Goal: Task Accomplishment & Management: Manage account settings

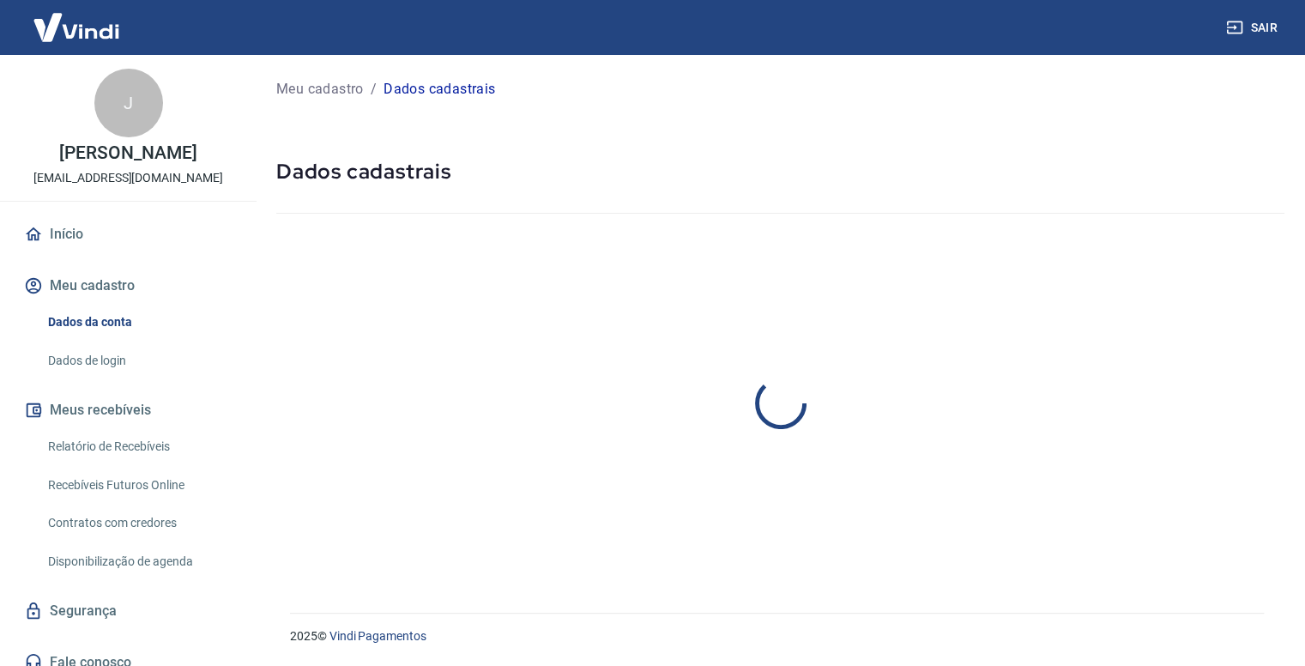
select select "SP"
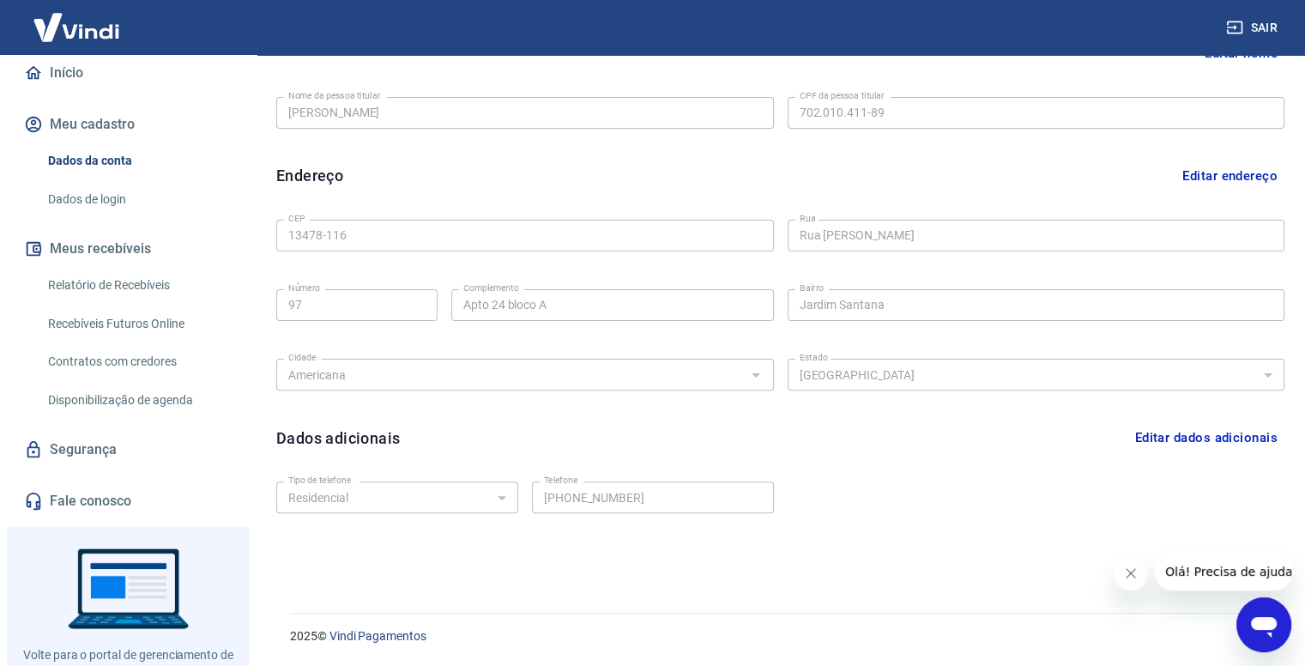
scroll to position [172, 0]
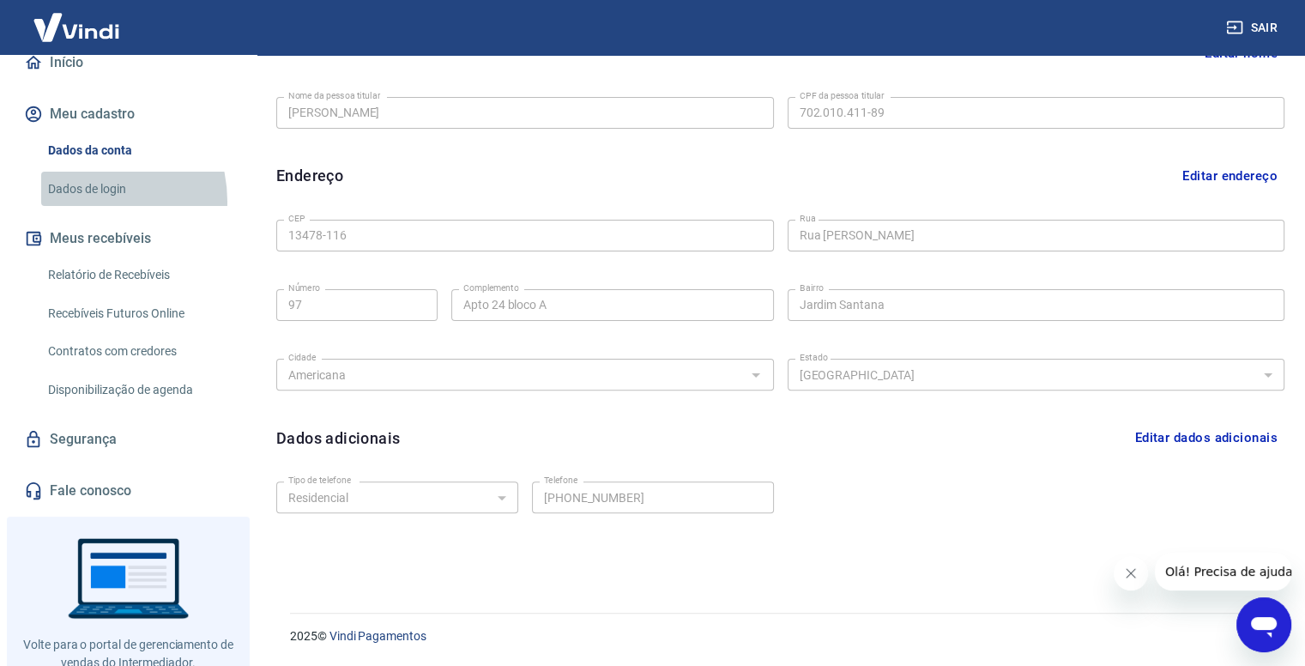
click at [84, 201] on link "Dados de login" at bounding box center [138, 189] width 195 height 35
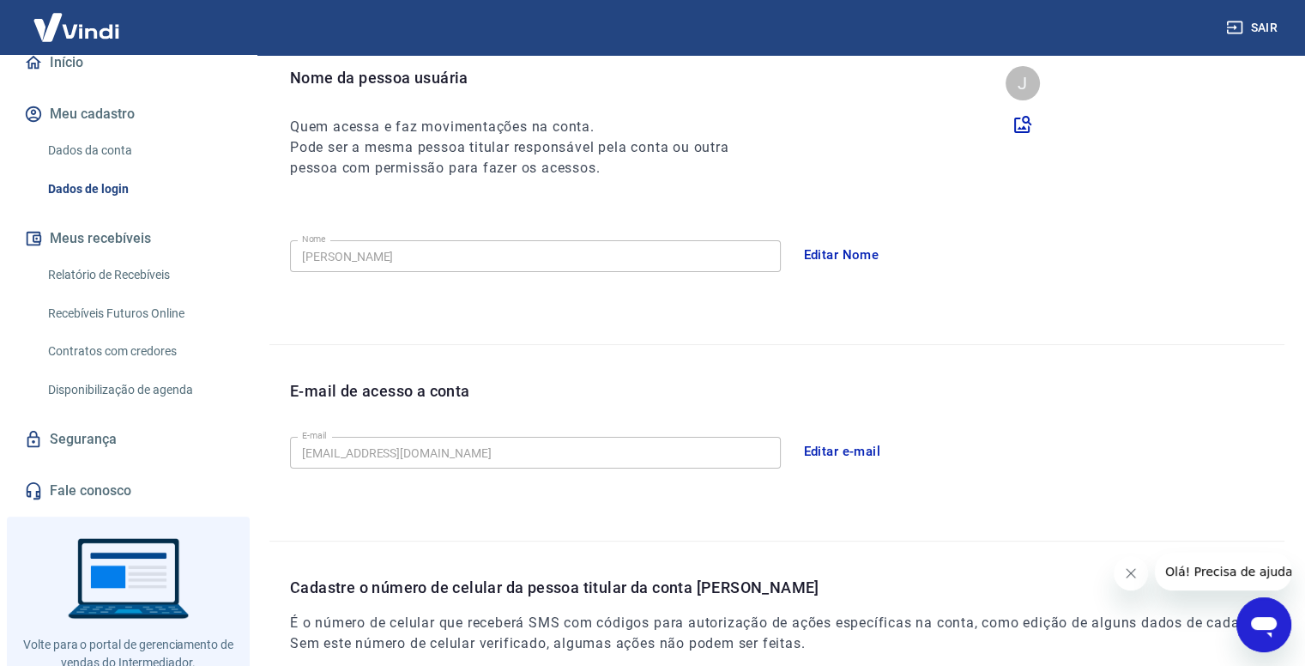
scroll to position [346, 0]
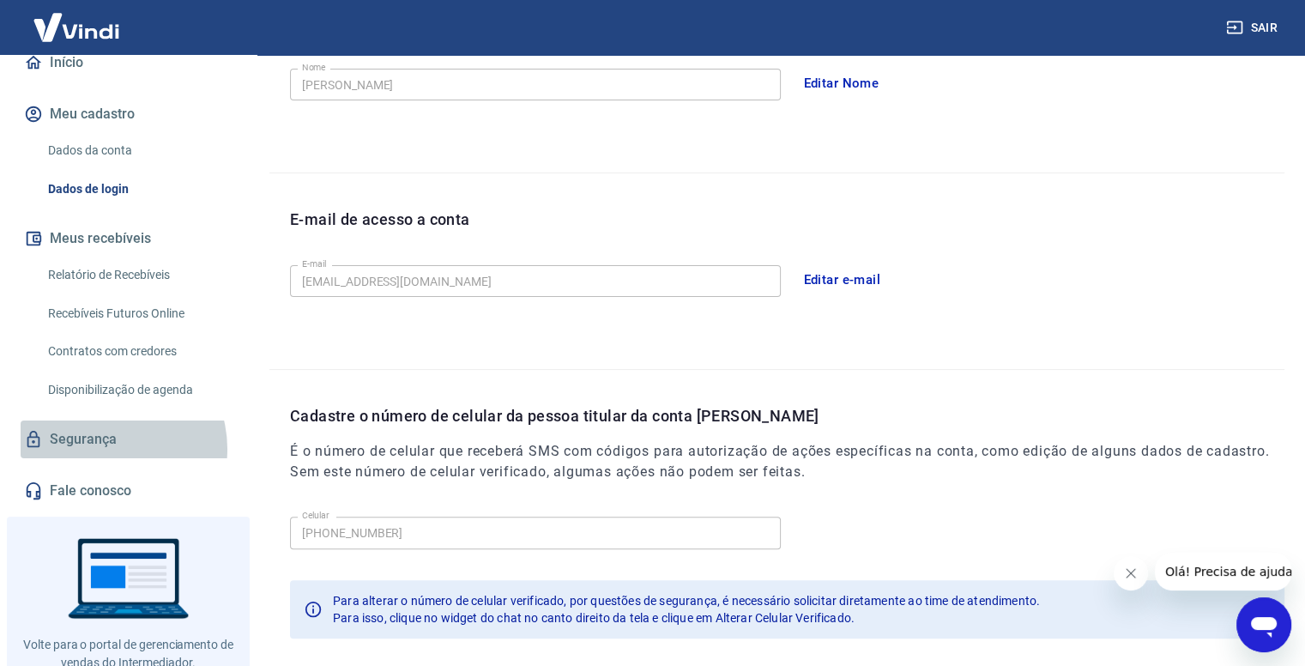
click at [104, 449] on link "Segurança" at bounding box center [128, 439] width 215 height 38
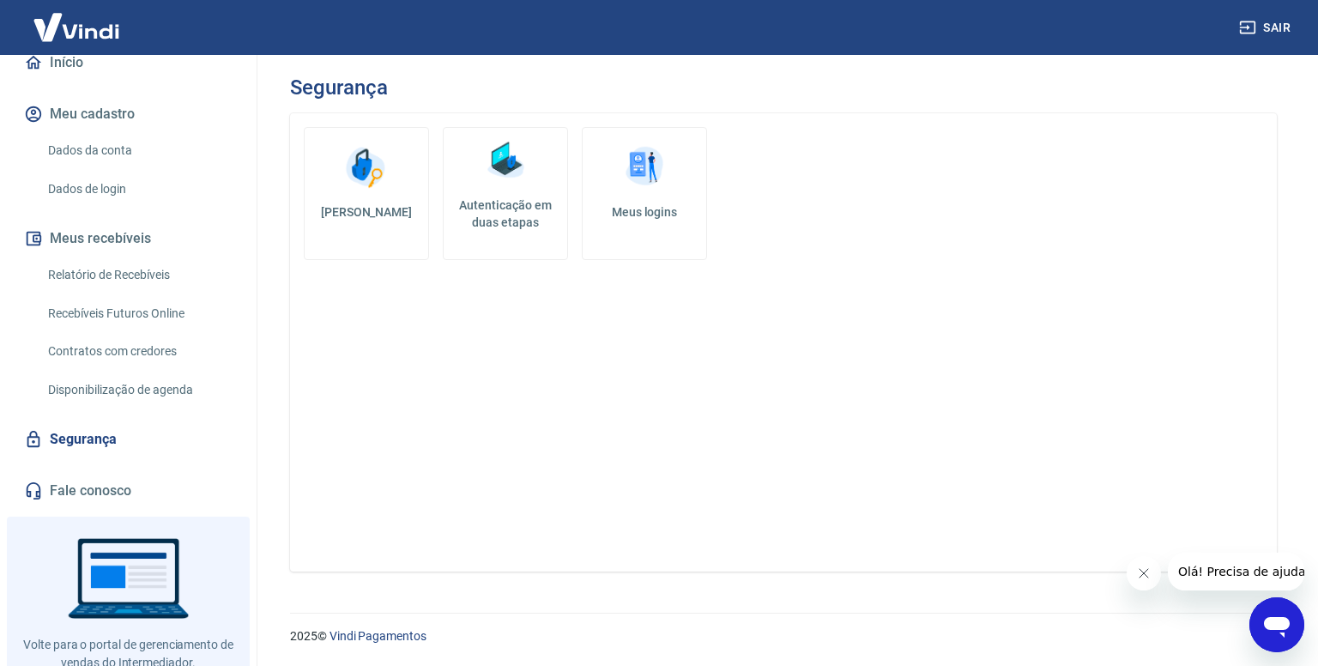
click at [384, 219] on h5 "[PERSON_NAME]" at bounding box center [366, 211] width 96 height 17
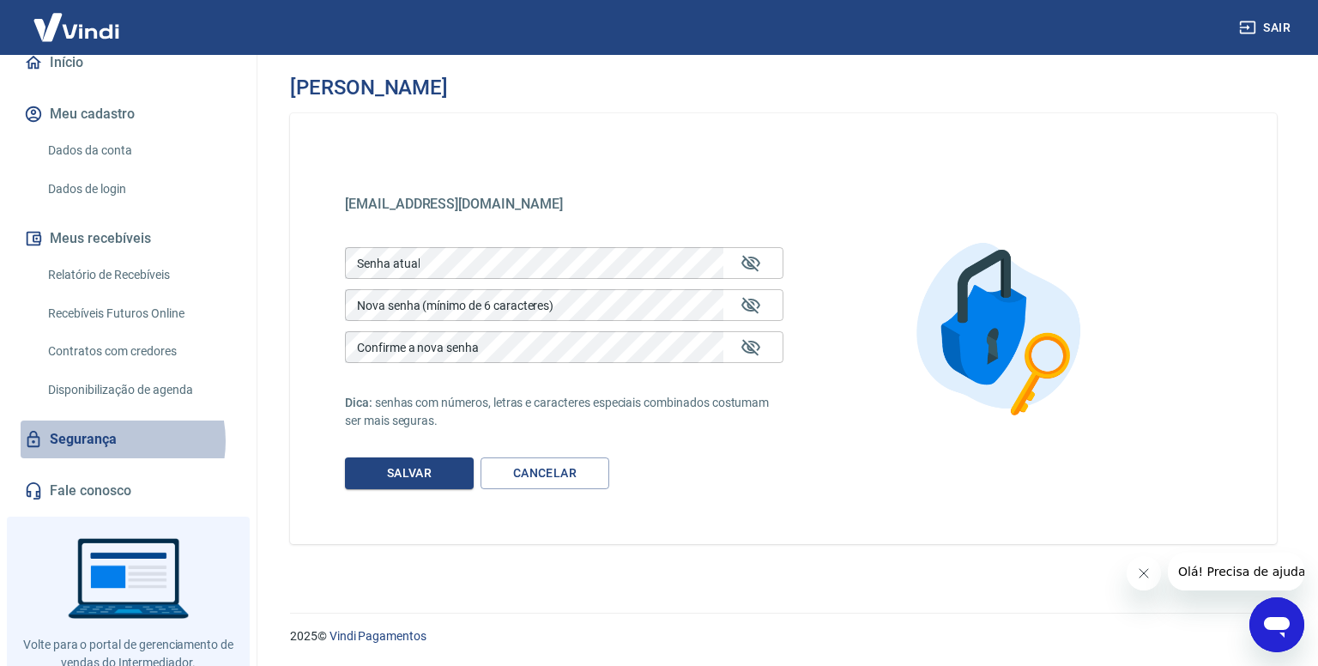
click at [106, 441] on link "Segurança" at bounding box center [128, 439] width 215 height 38
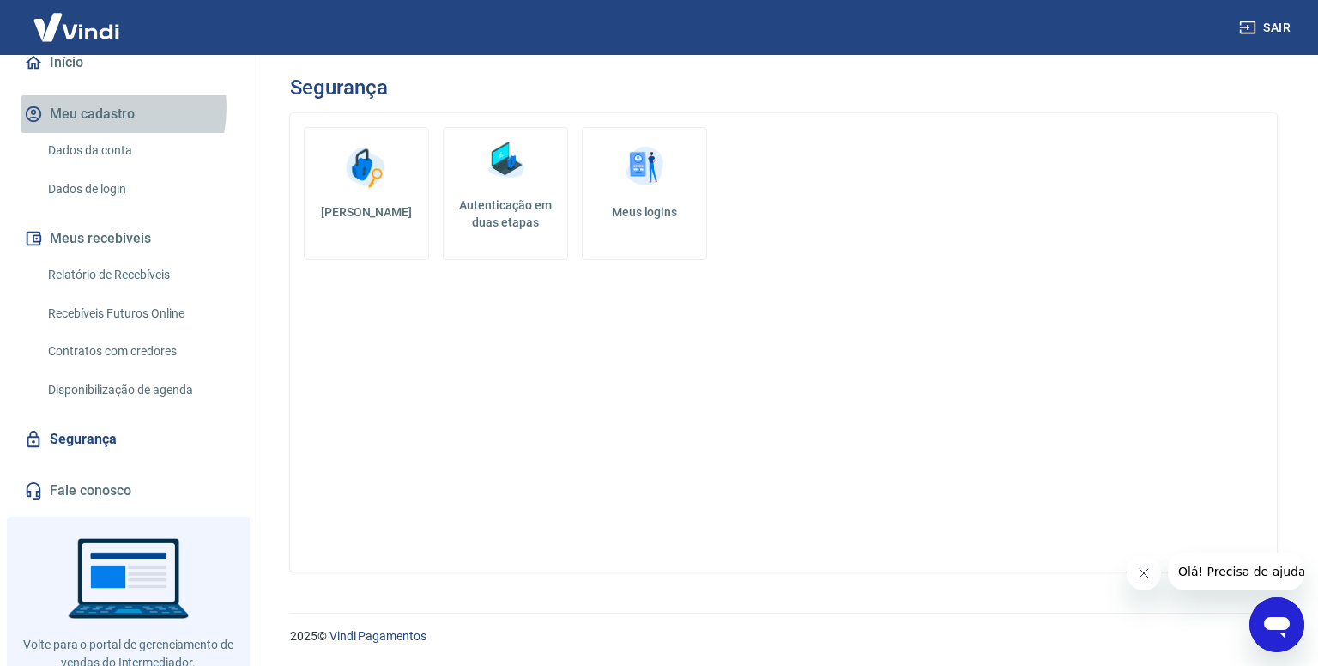
click at [97, 108] on button "Meu cadastro" at bounding box center [128, 114] width 215 height 38
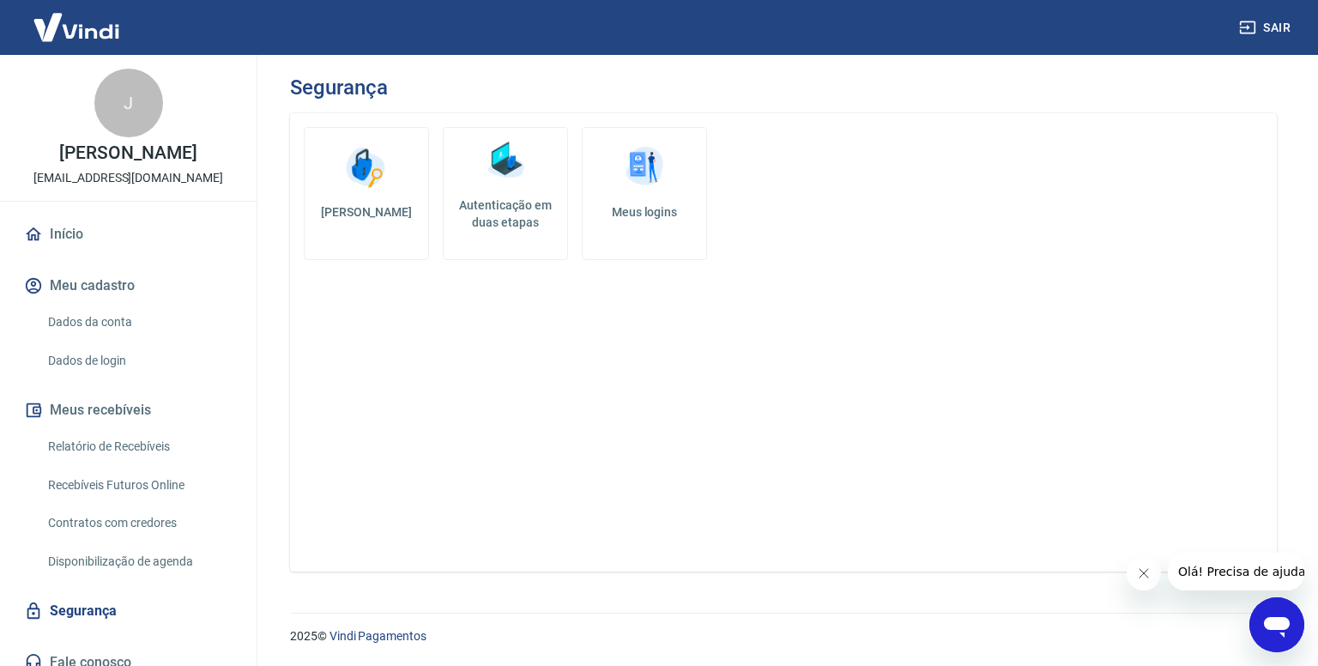
click at [45, 231] on link "Início" at bounding box center [128, 234] width 215 height 38
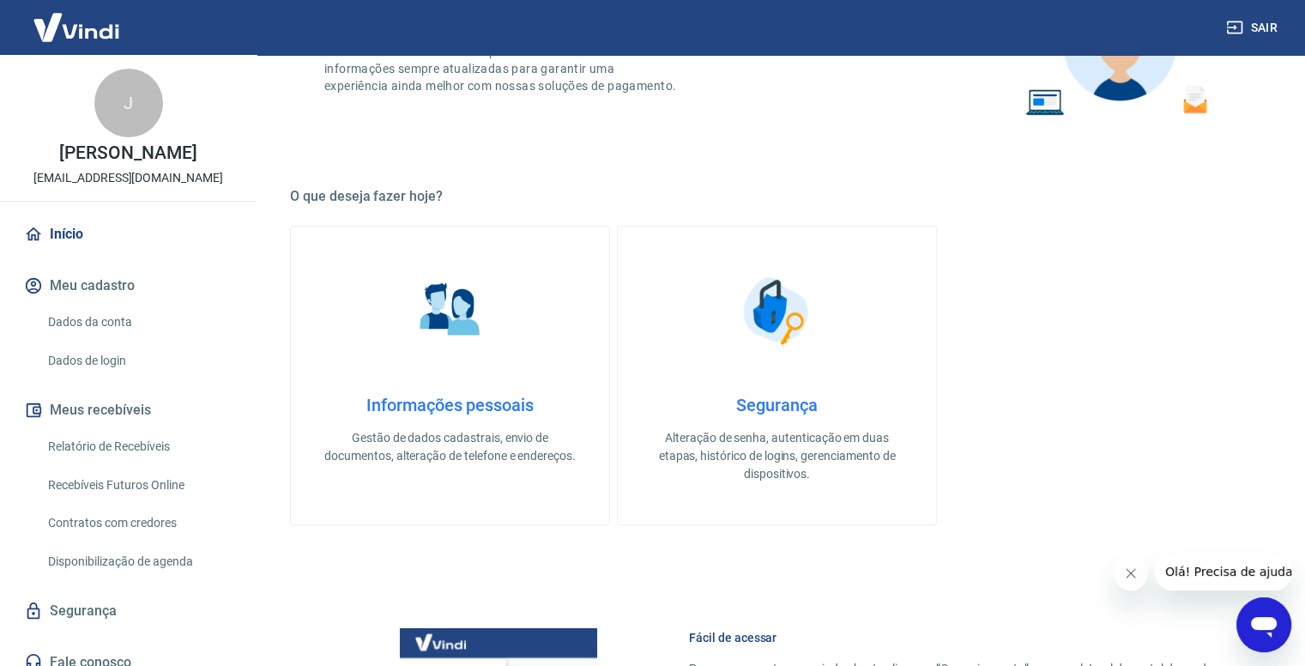
scroll to position [352, 0]
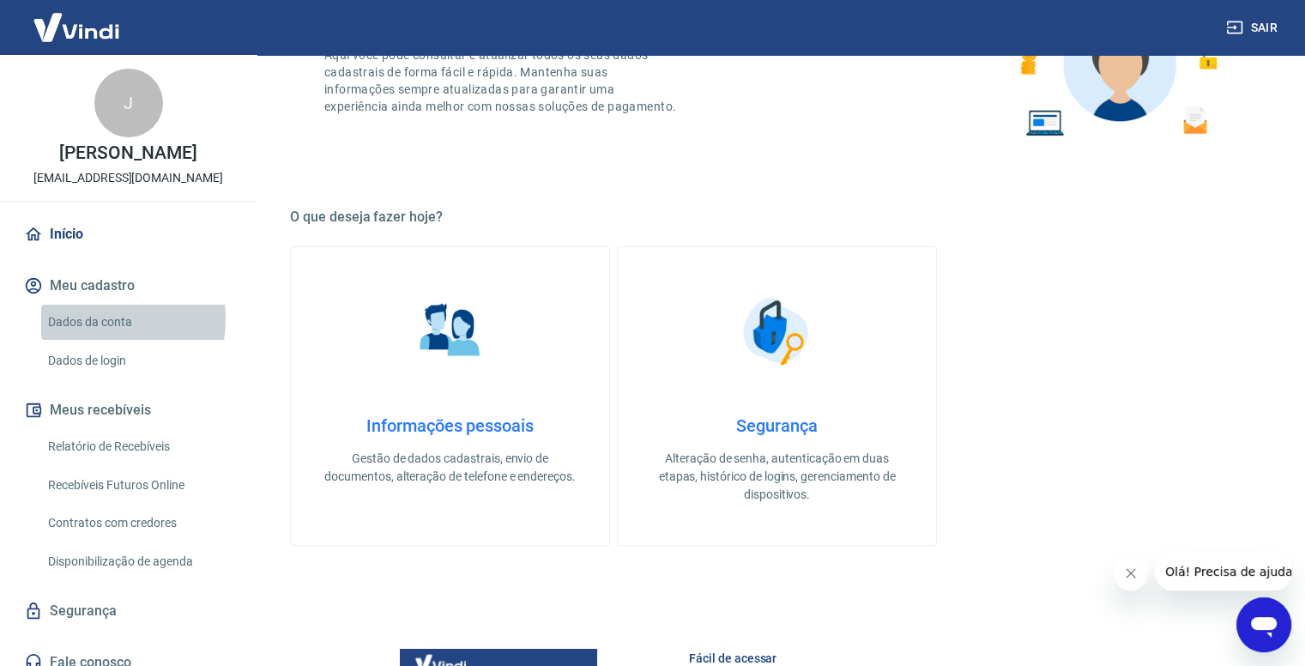
click at [85, 319] on link "Dados da conta" at bounding box center [138, 322] width 195 height 35
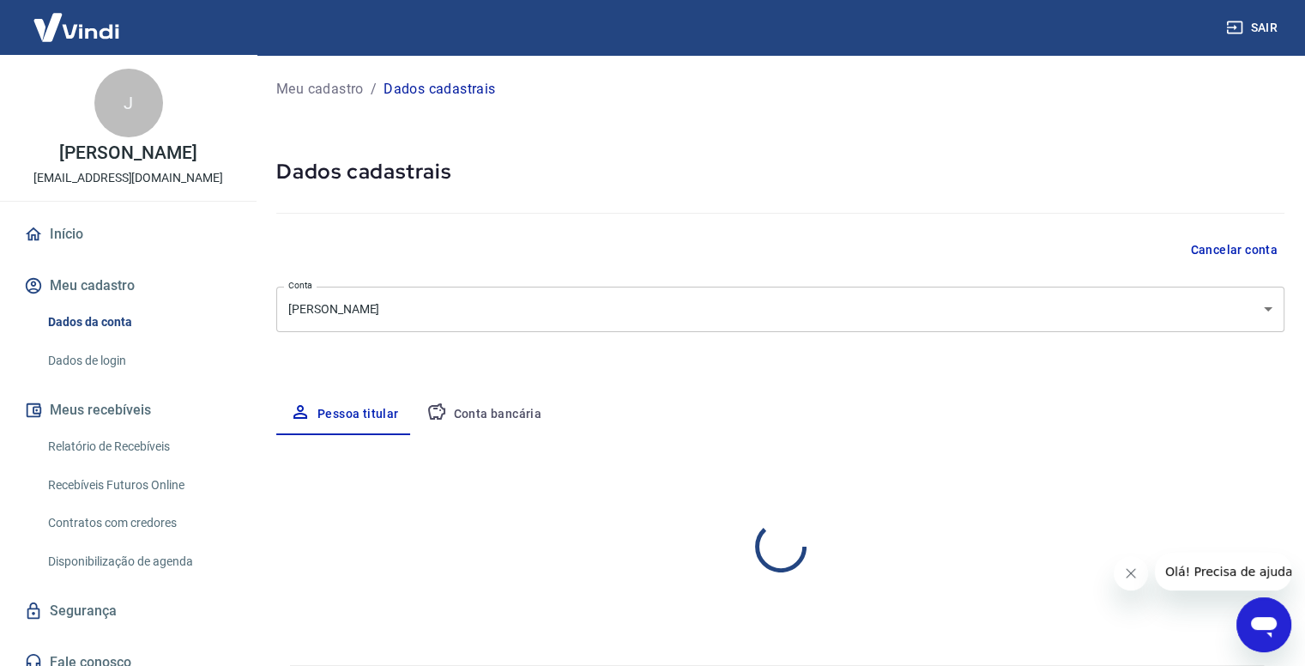
select select "SP"
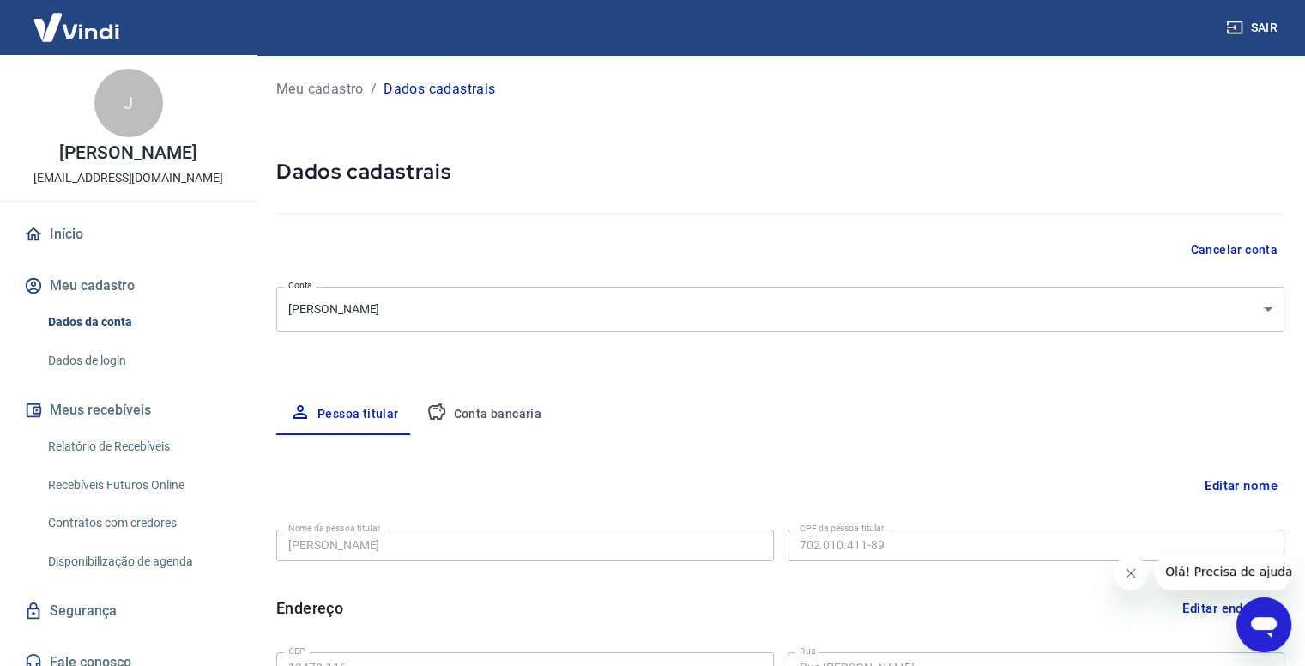
click at [506, 408] on button "Conta bancária" at bounding box center [484, 414] width 143 height 41
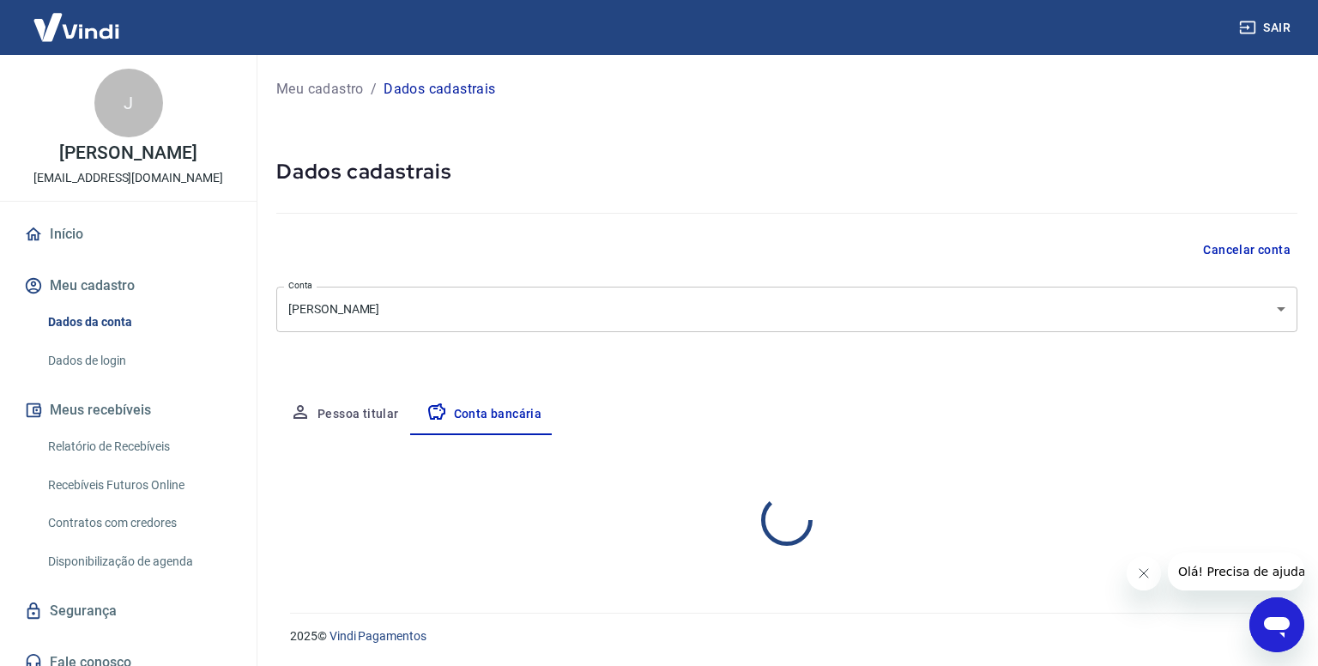
select select "1"
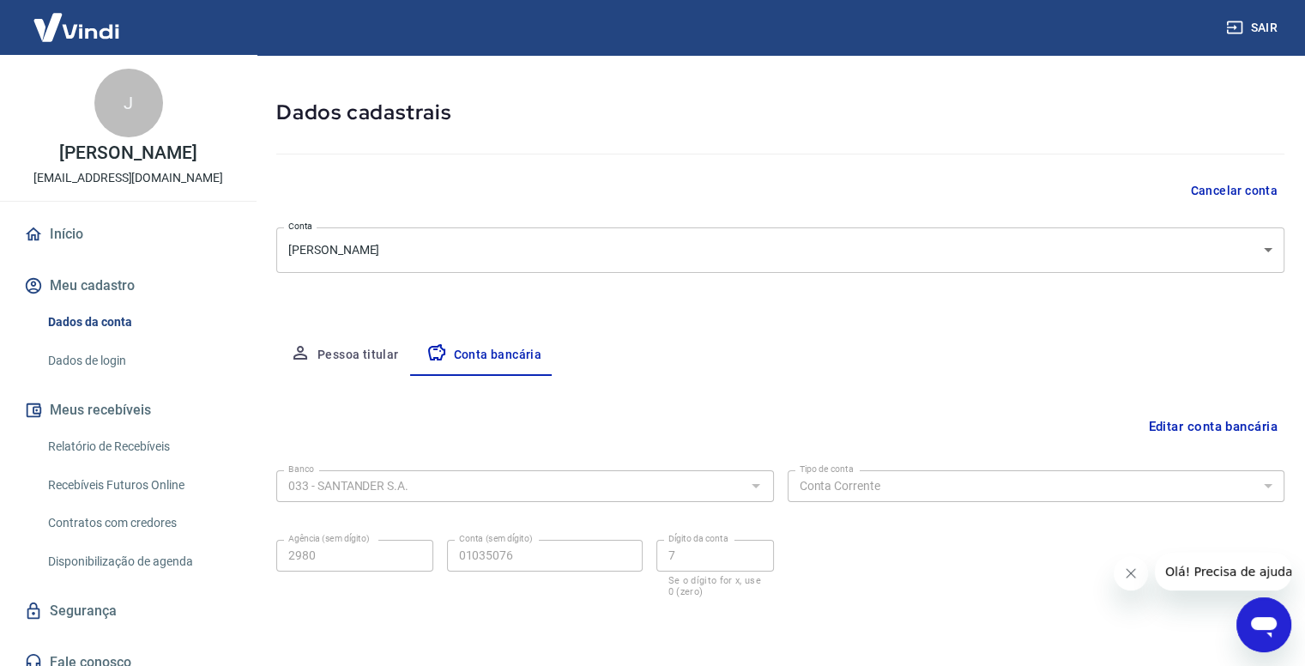
scroll to position [115, 0]
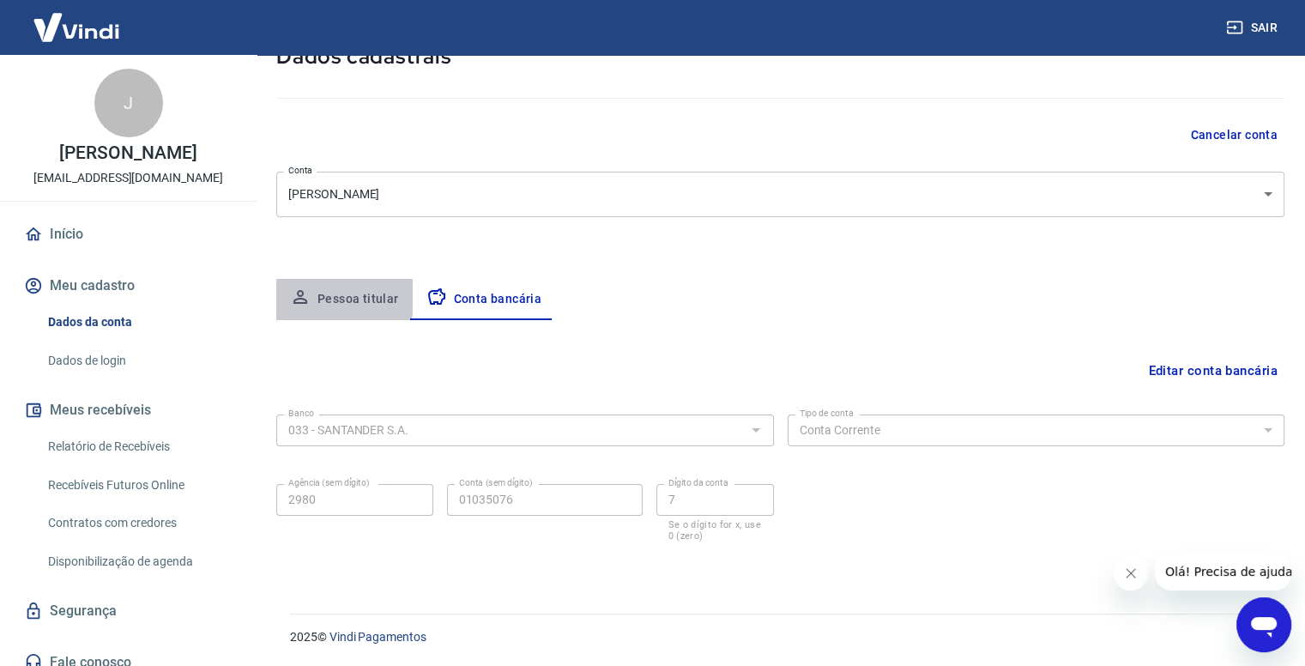
click at [326, 297] on button "Pessoa titular" at bounding box center [344, 299] width 136 height 41
select select "SP"
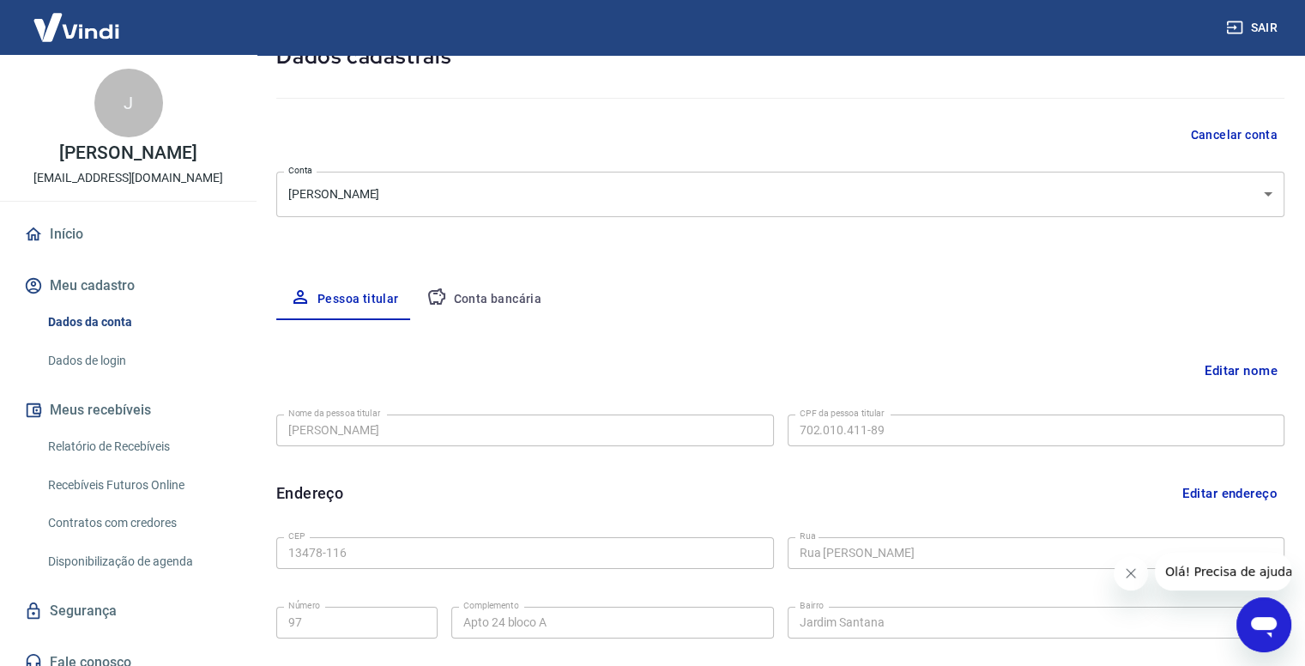
click at [88, 368] on link "Dados de login" at bounding box center [138, 360] width 195 height 35
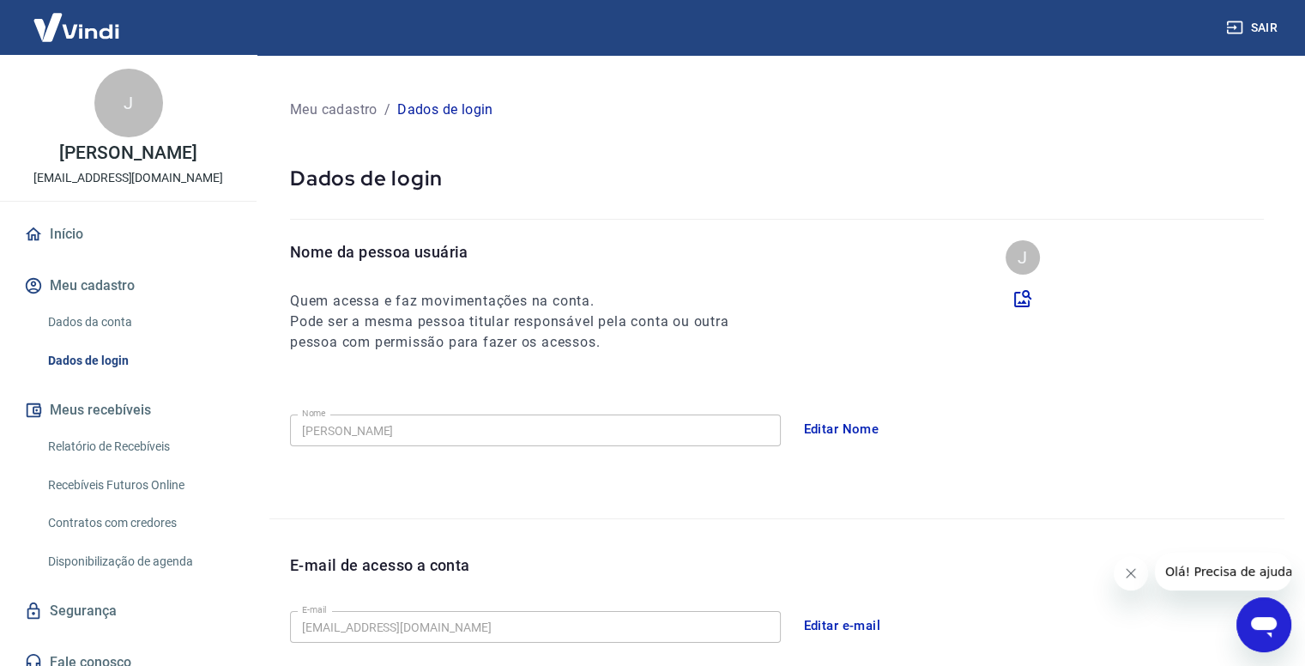
click at [40, 30] on img at bounding box center [77, 27] width 112 height 52
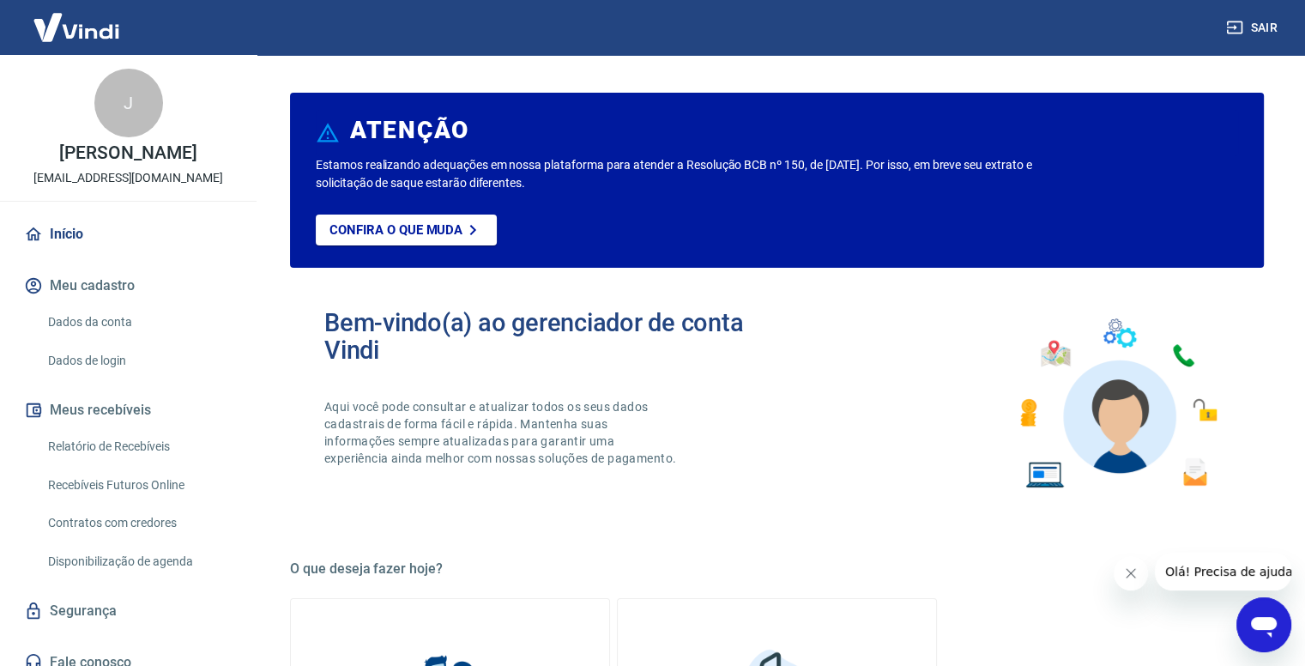
click at [134, 414] on button "Meus recebíveis" at bounding box center [128, 410] width 215 height 38
click at [110, 447] on link "Relatório de Recebíveis" at bounding box center [138, 446] width 195 height 35
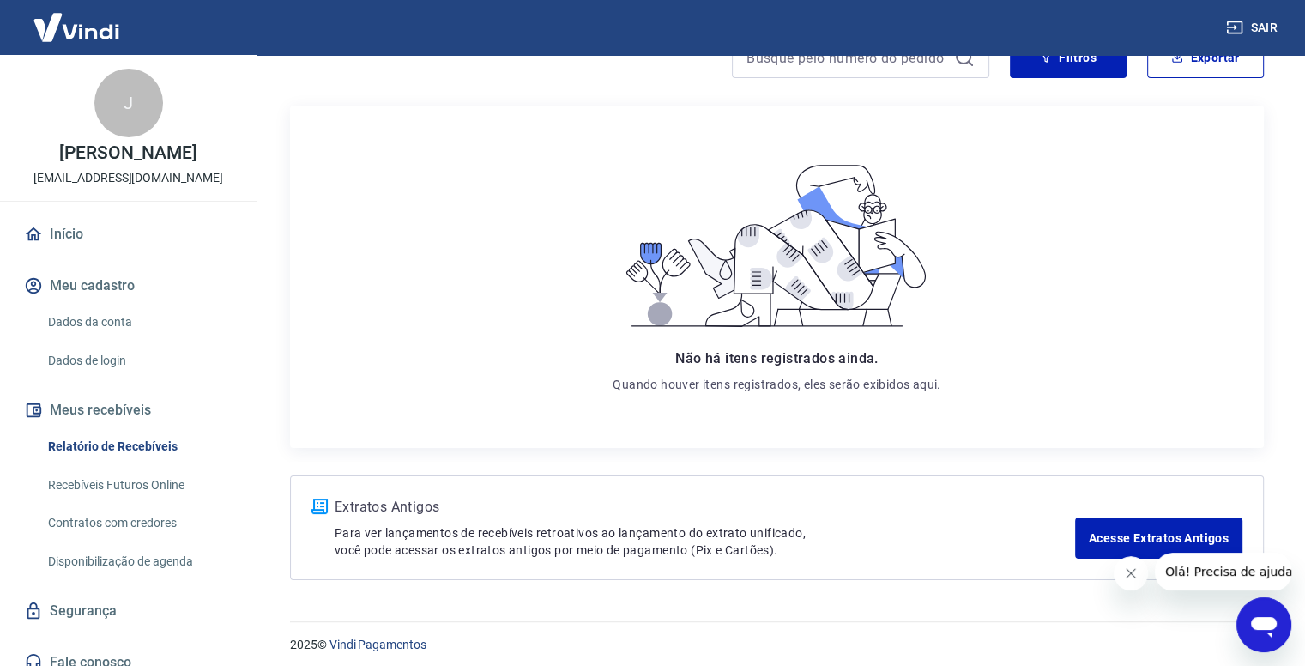
scroll to position [185, 0]
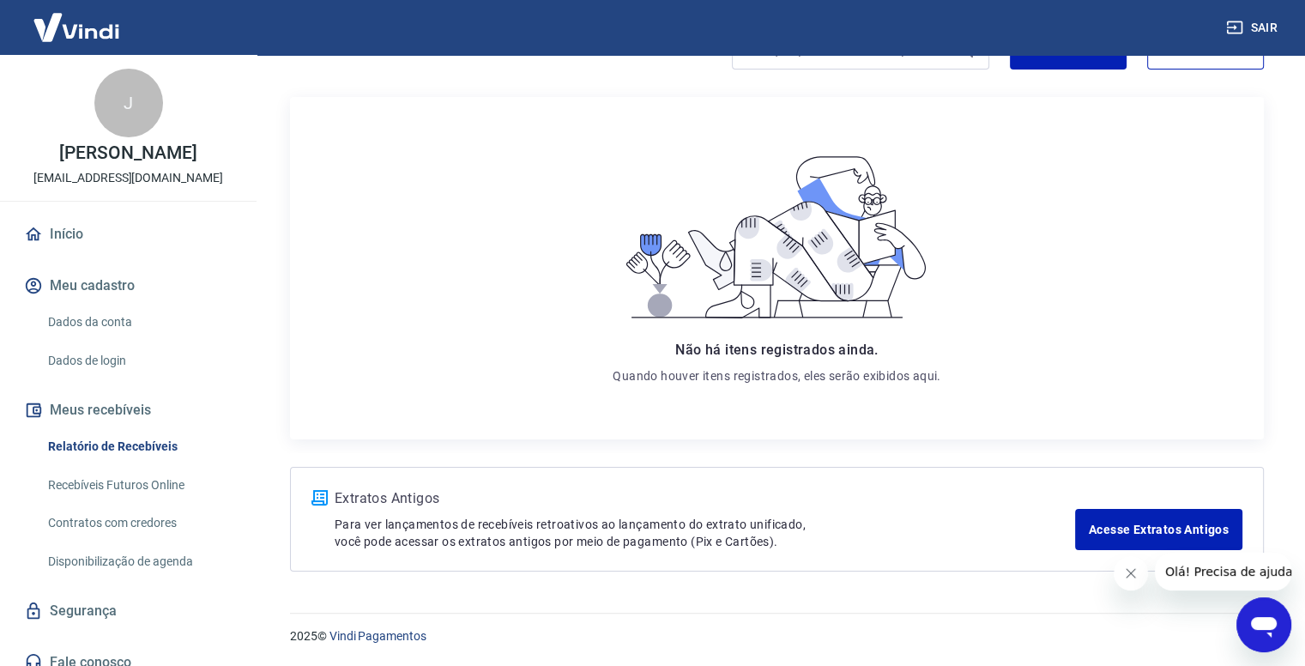
click at [135, 491] on link "Recebíveis Futuros Online" at bounding box center [138, 485] width 195 height 35
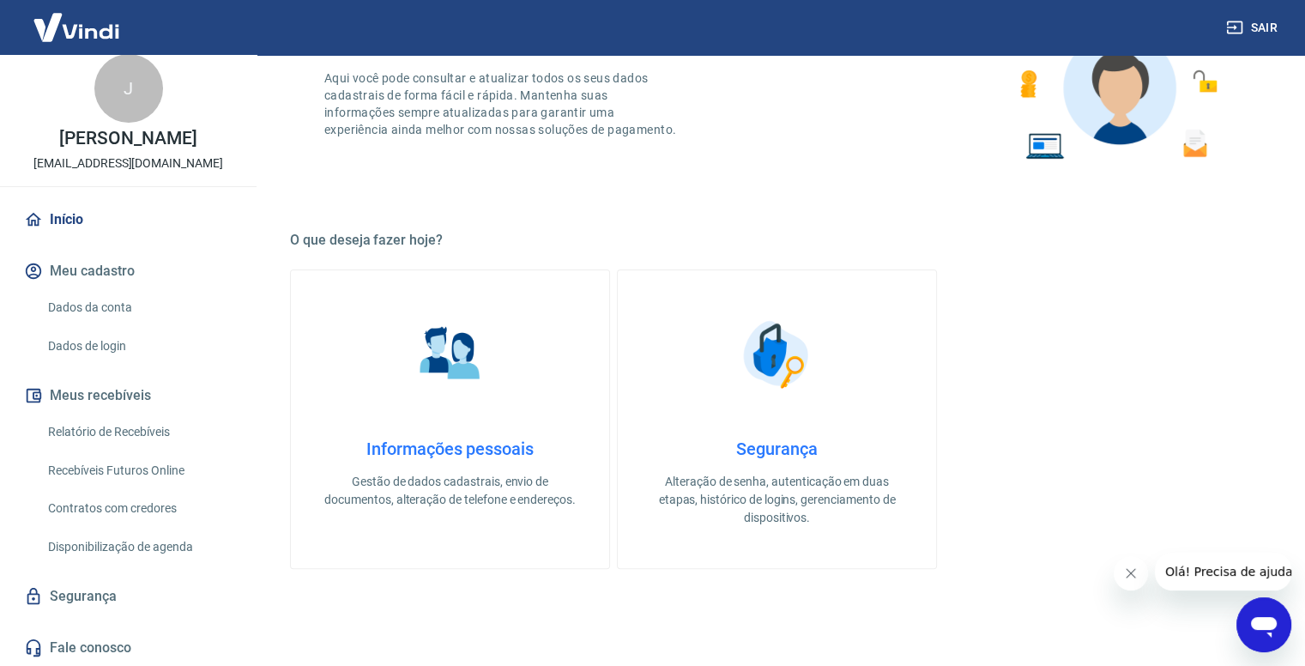
scroll to position [343, 0]
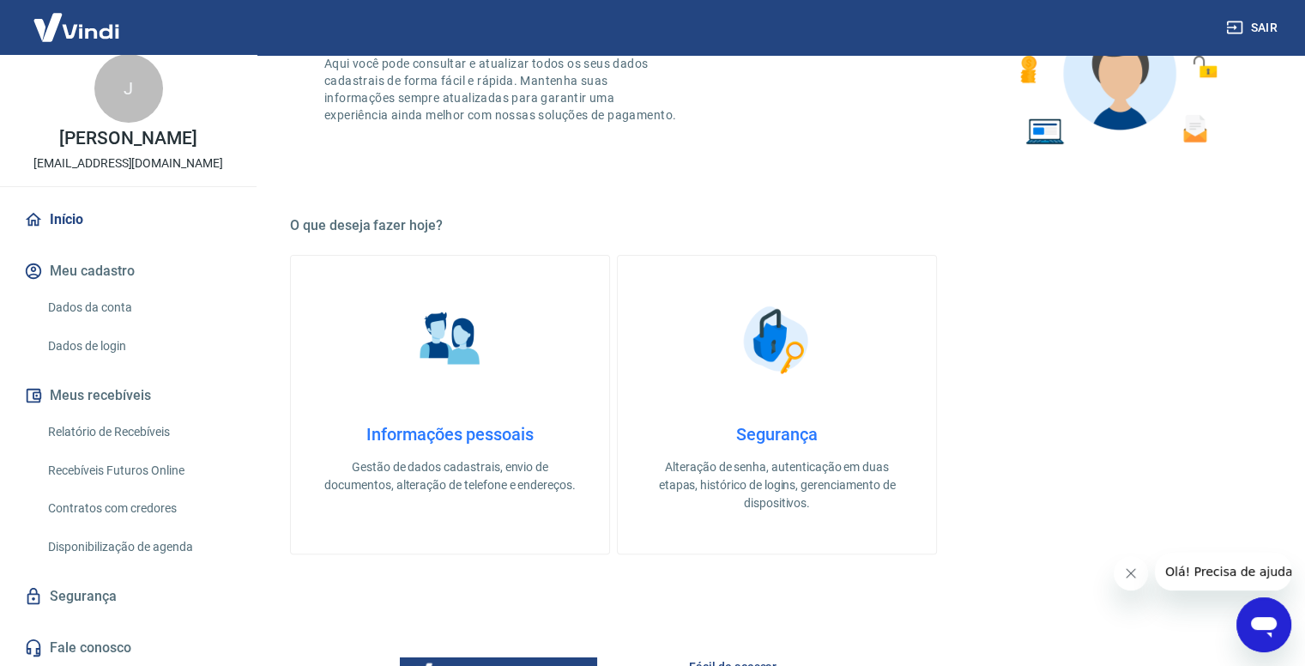
click at [533, 334] on link "Informações pessoais Gestão de dados cadastrais, envio de documentos, alteração…" at bounding box center [450, 404] width 320 height 299
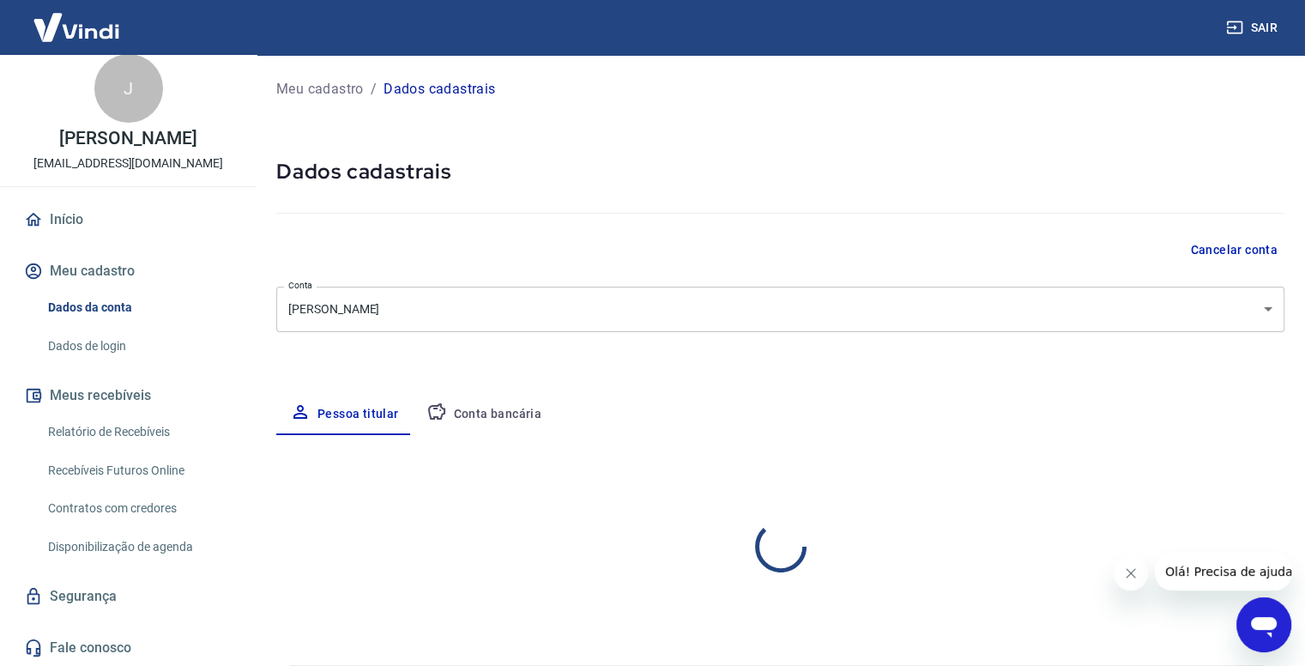
select select "SP"
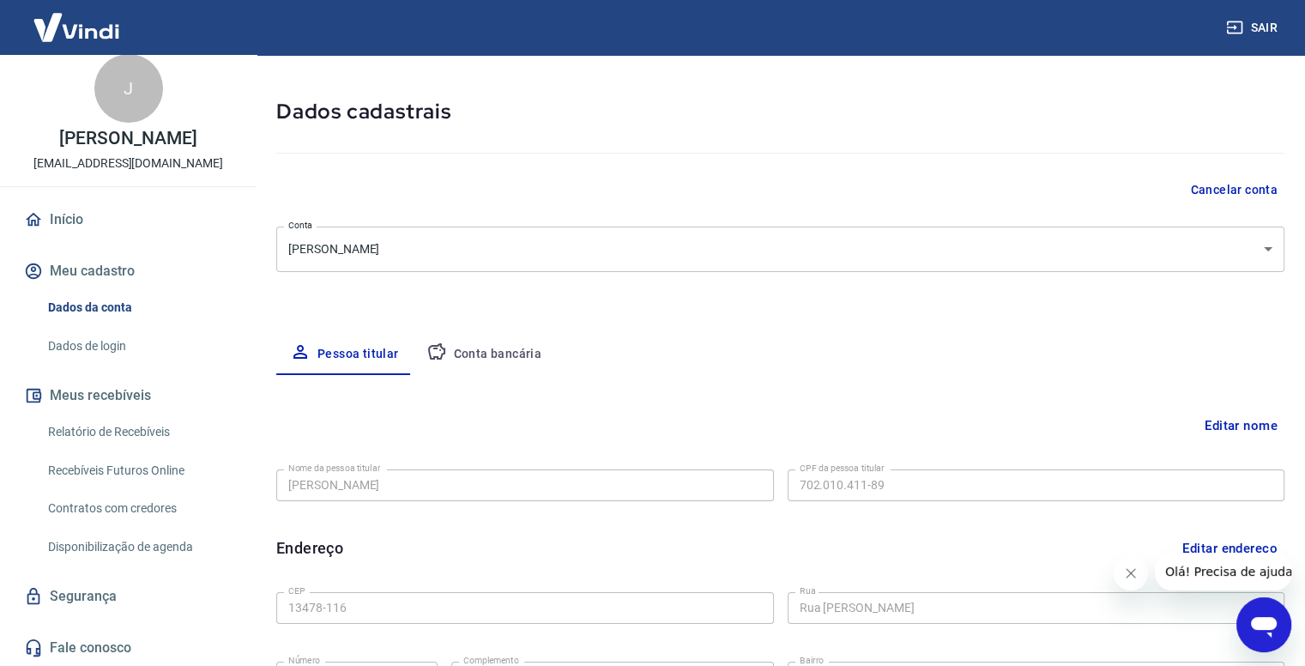
scroll to position [86, 0]
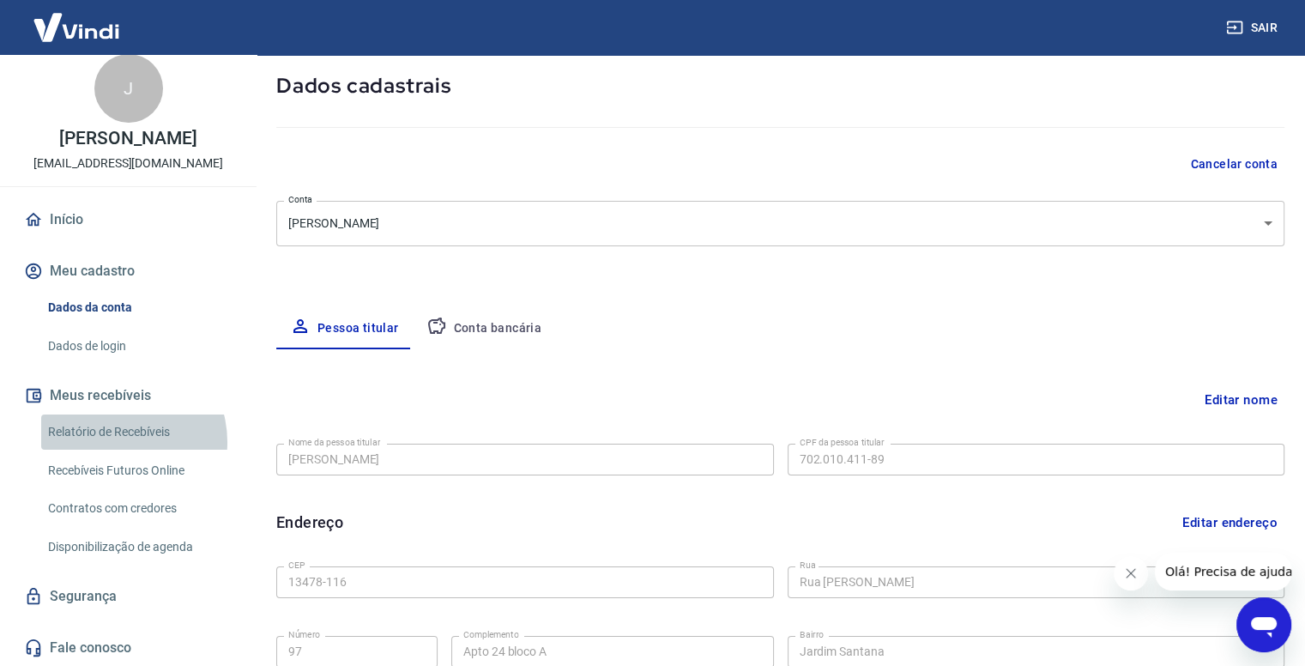
click at [114, 441] on link "Relatório de Recebíveis" at bounding box center [138, 431] width 195 height 35
